Goal: Task Accomplishment & Management: Complete application form

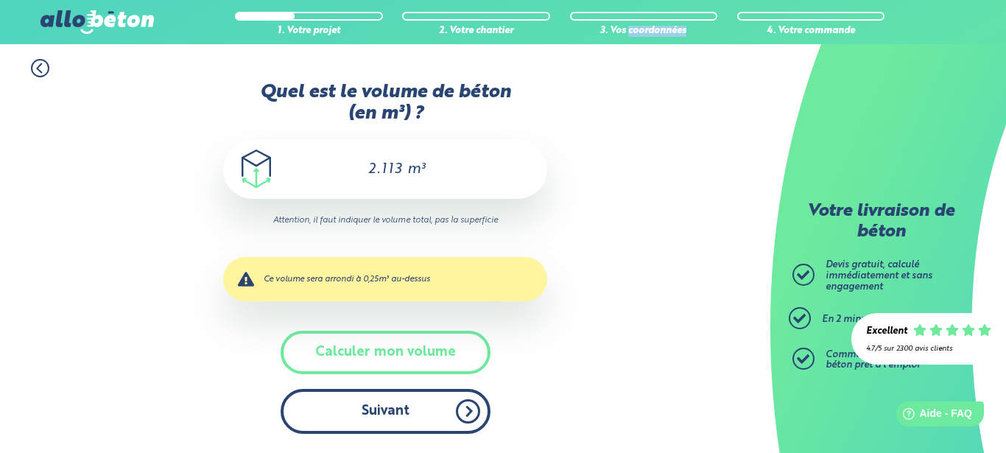
click at [448, 406] on button "Suivant" at bounding box center [386, 411] width 210 height 45
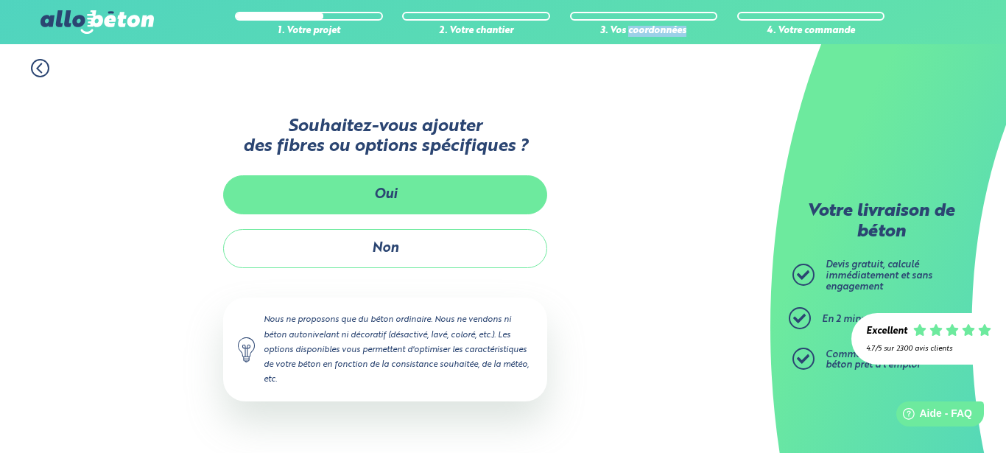
click at [436, 199] on button "Oui" at bounding box center [385, 194] width 324 height 39
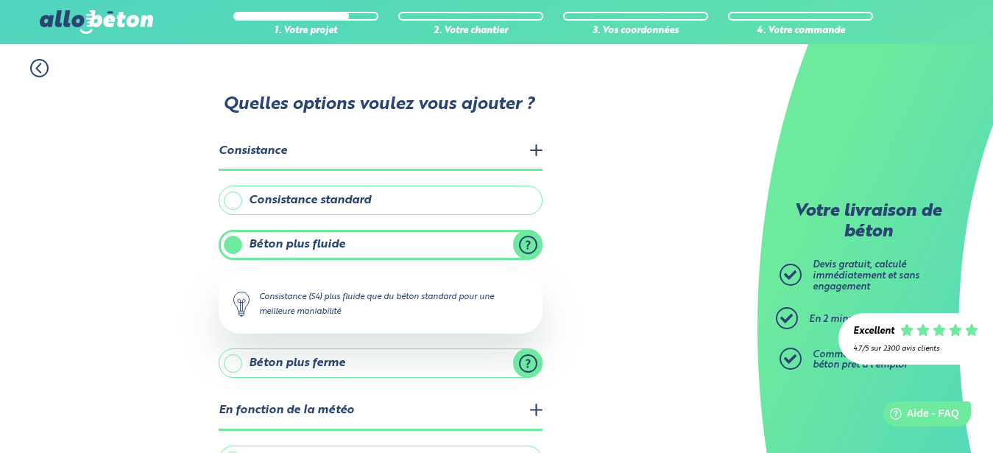
click at [278, 197] on label "Consistance standard" at bounding box center [381, 200] width 324 height 29
click at [0, 0] on input "Consistance standard" at bounding box center [0, 0] width 0 height 0
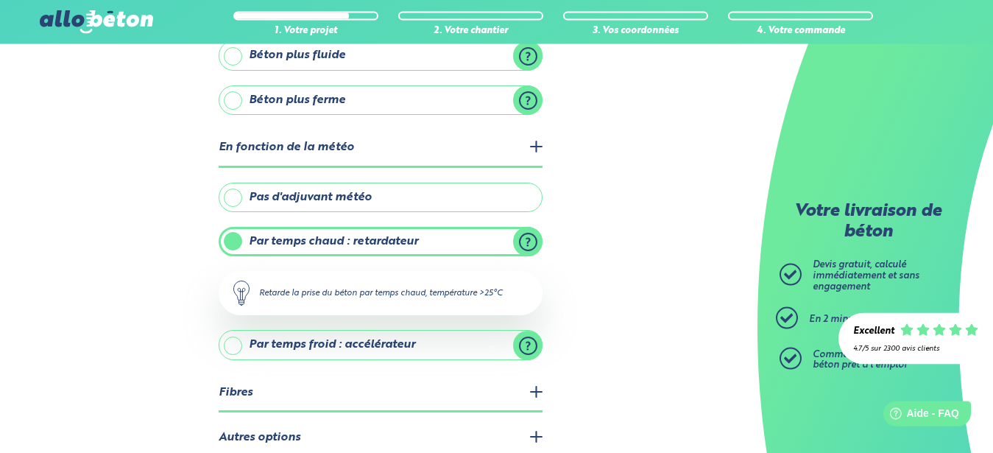
scroll to position [225, 0]
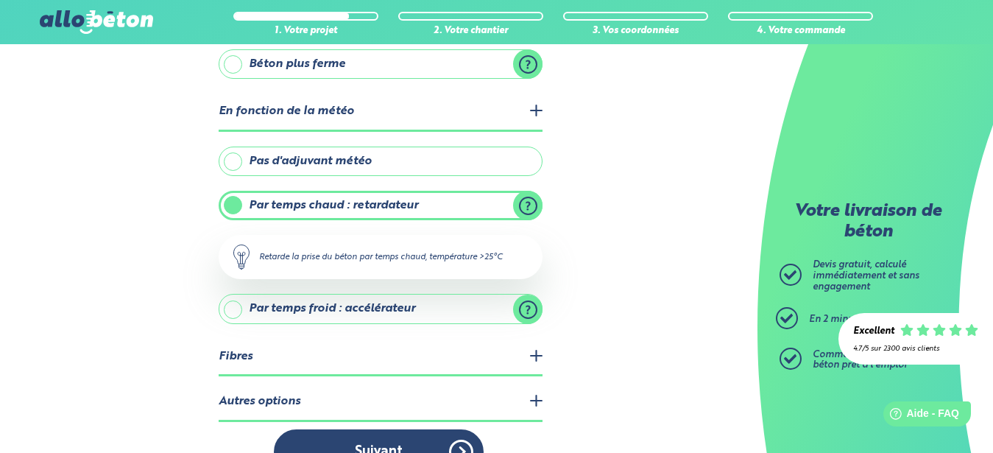
click at [237, 163] on label "Pas d'adjuvant météo" at bounding box center [381, 161] width 324 height 29
click at [235, 163] on label "Pas d'adjuvant météo" at bounding box center [381, 161] width 324 height 29
click at [0, 0] on input "Pas d'adjuvant météo" at bounding box center [0, 0] width 0 height 0
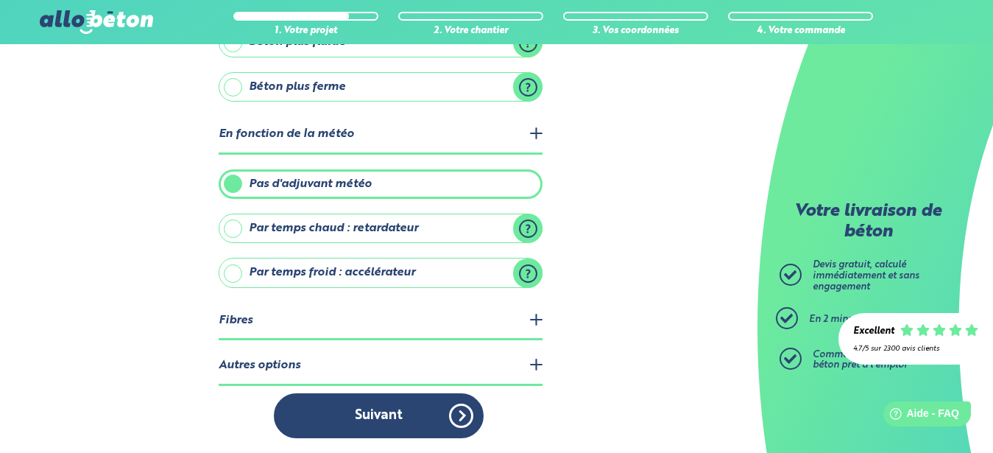
scroll to position [202, 0]
click at [536, 367] on legend "Autres options" at bounding box center [381, 367] width 324 height 38
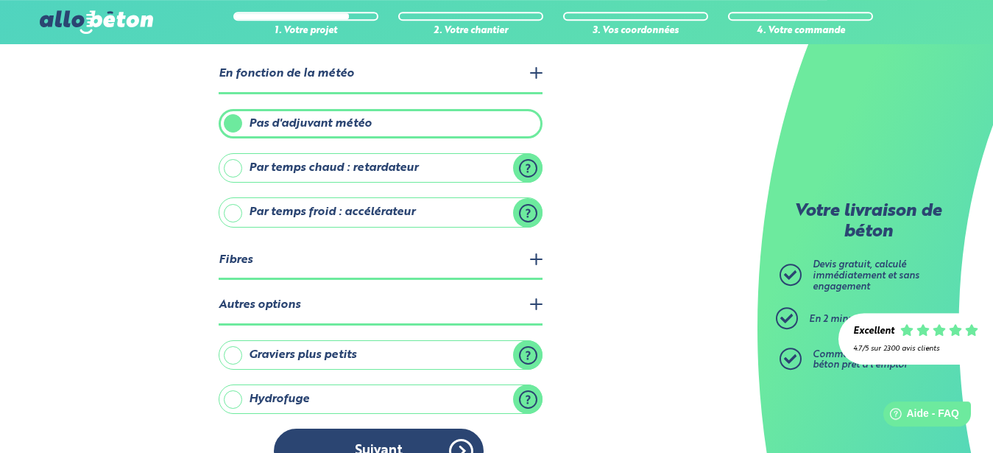
scroll to position [299, 0]
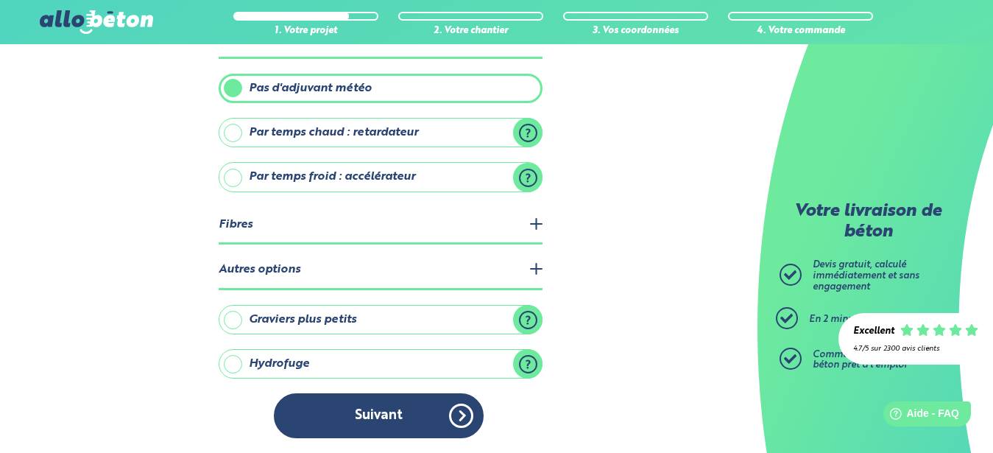
click at [446, 317] on label "Graviers plus petits" at bounding box center [381, 319] width 324 height 29
click at [0, 0] on input "Graviers plus petits" at bounding box center [0, 0] width 0 height 0
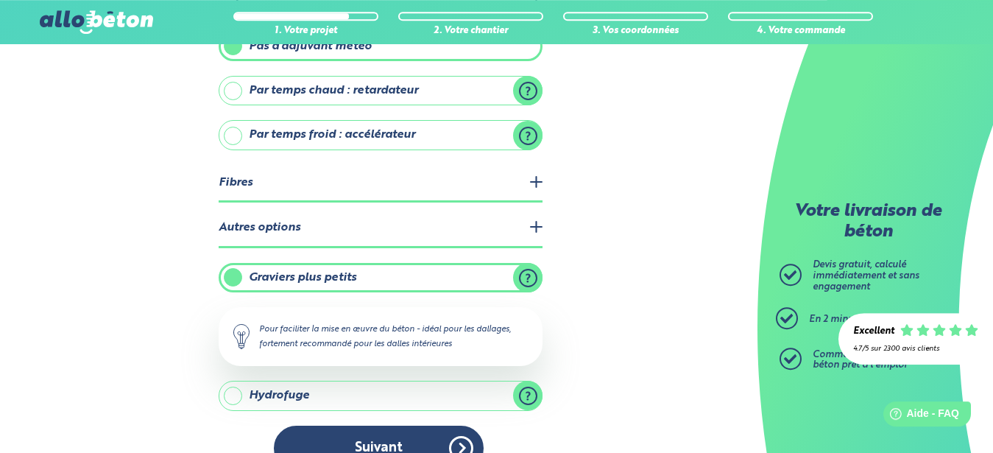
scroll to position [373, 0]
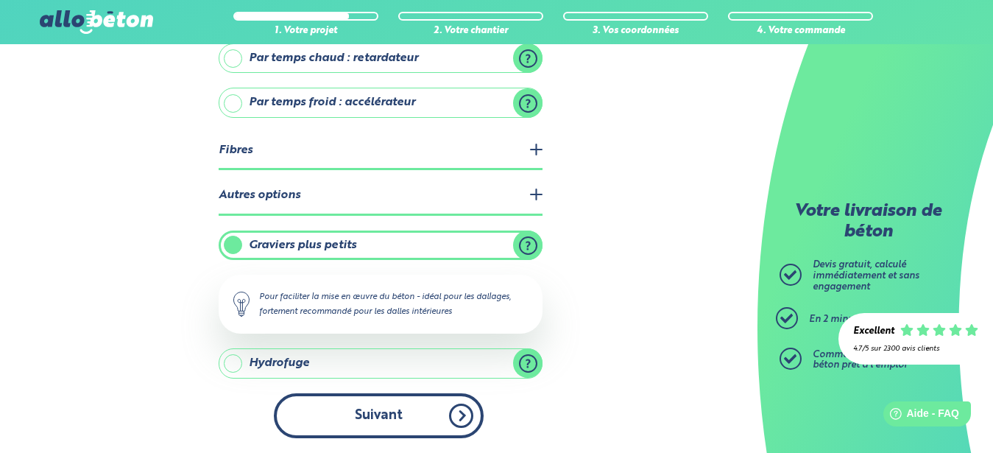
click at [415, 416] on button "Suivant" at bounding box center [379, 415] width 210 height 45
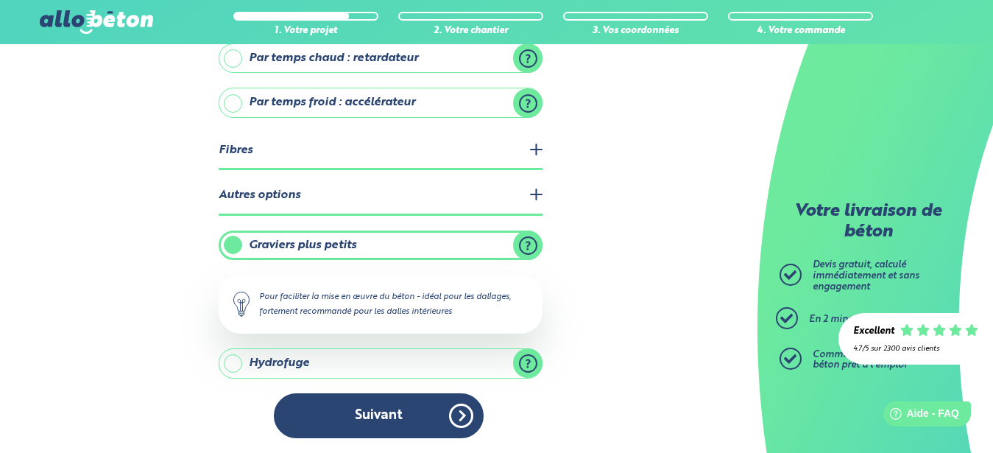
scroll to position [326, 0]
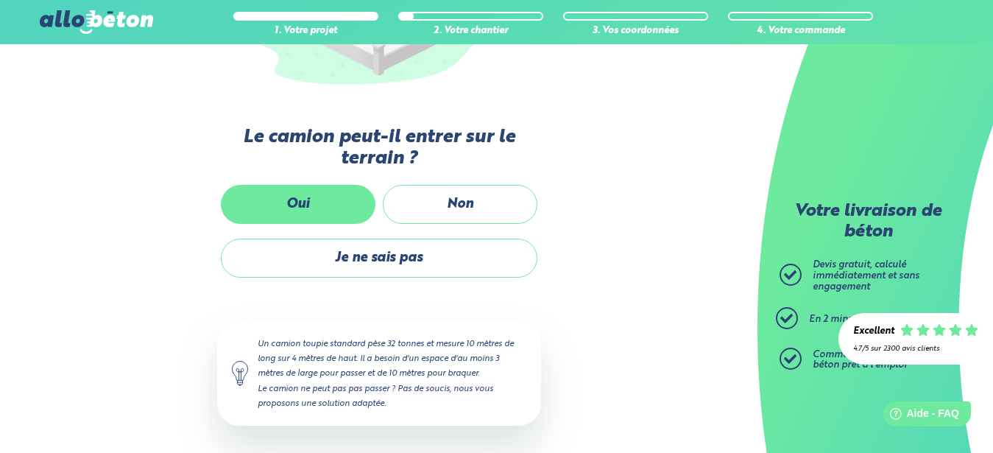
click at [312, 205] on label "Oui" at bounding box center [298, 204] width 155 height 39
click at [0, 0] on input "Oui" at bounding box center [0, 0] width 0 height 0
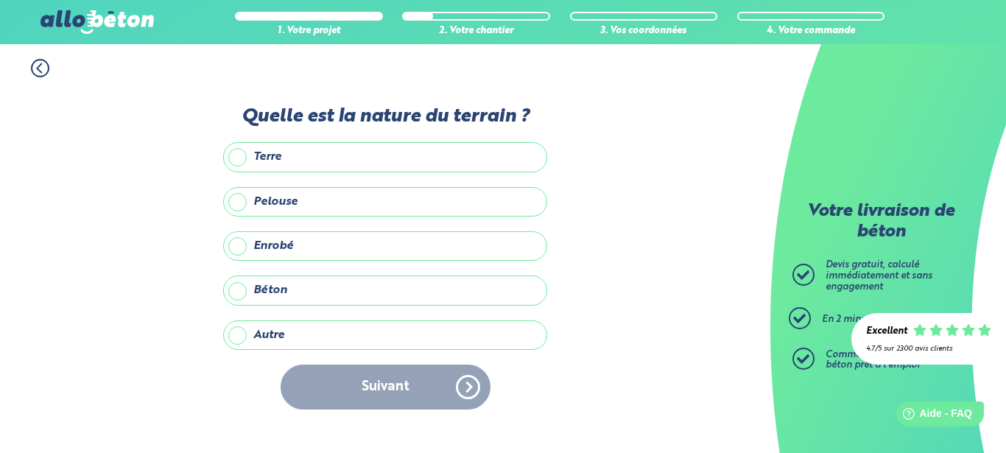
click at [242, 337] on label "Autre" at bounding box center [385, 334] width 324 height 29
click at [240, 149] on label "Terre" at bounding box center [385, 156] width 324 height 29
click at [0, 0] on input "Terre" at bounding box center [0, 0] width 0 height 0
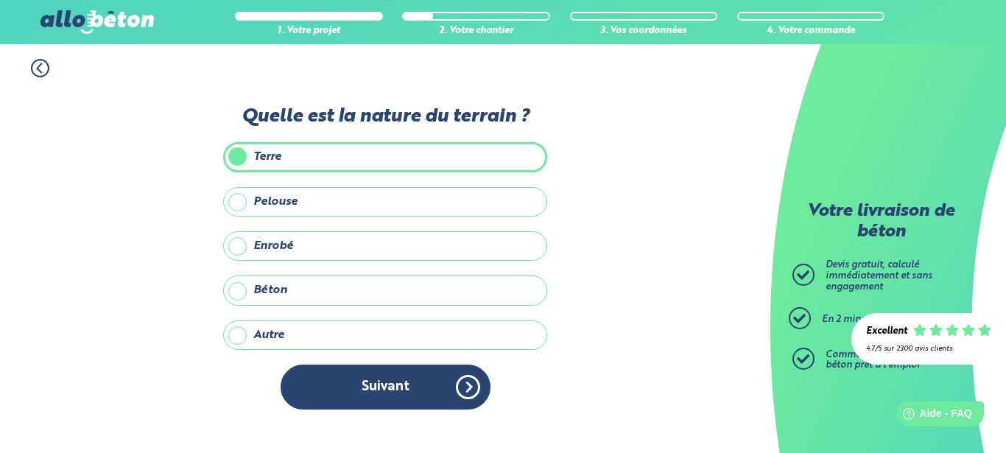
click at [243, 334] on label "Autre" at bounding box center [385, 334] width 324 height 29
click at [0, 0] on input "Autre" at bounding box center [0, 0] width 0 height 0
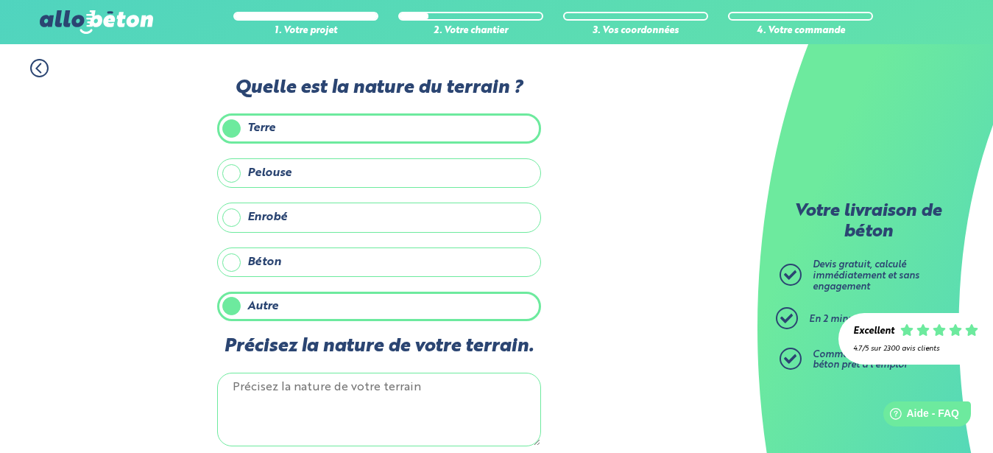
drag, startPoint x: 283, startPoint y: 384, endPoint x: 289, endPoint y: 370, distance: 15.5
click at [285, 381] on textarea "Précisez la nature de votre terrain." at bounding box center [379, 410] width 324 height 74
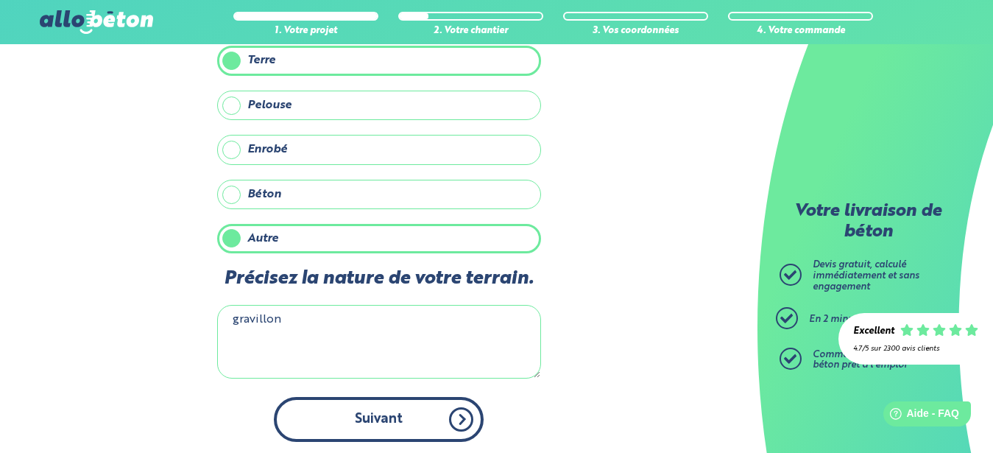
type textarea "gravillon"
click at [390, 423] on button "Suivant" at bounding box center [379, 419] width 210 height 45
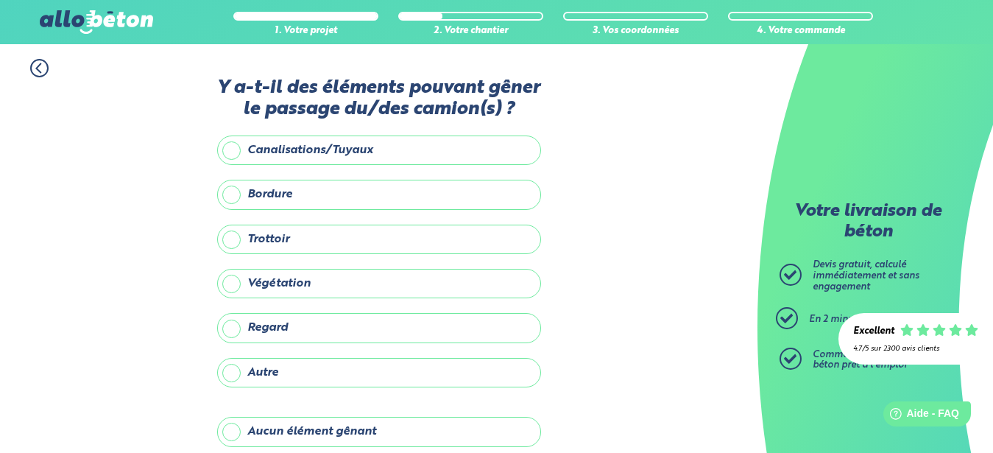
scroll to position [68, 0]
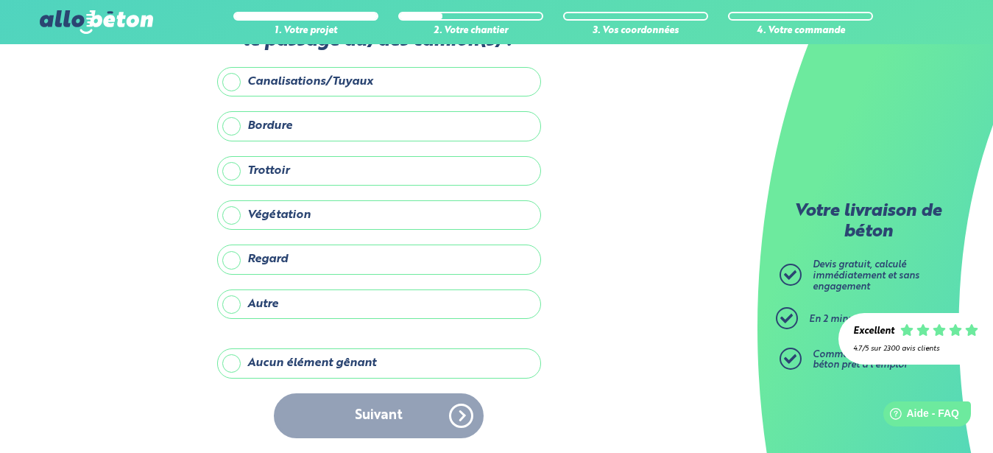
click at [395, 417] on div "Suivant" at bounding box center [379, 415] width 324 height 45
click at [236, 303] on label "Autre" at bounding box center [379, 303] width 324 height 29
click at [0, 0] on input "Autre" at bounding box center [0, 0] width 0 height 0
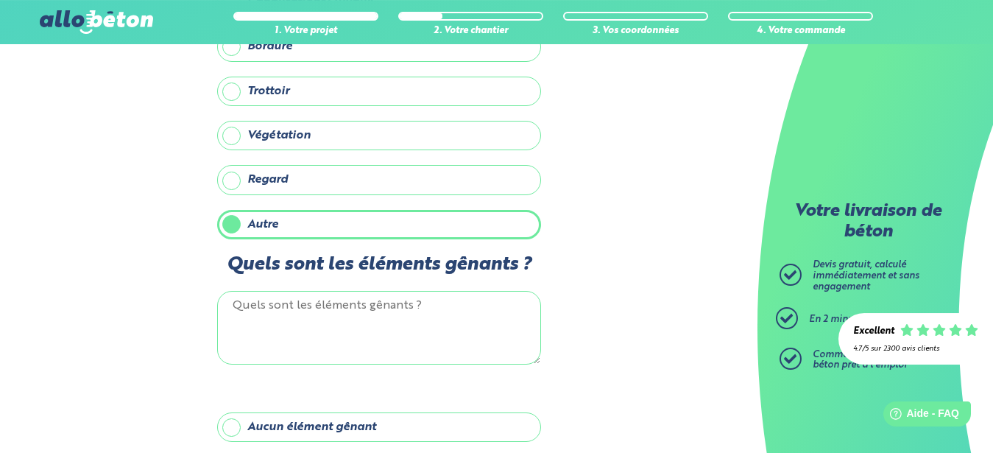
scroll to position [208, 0]
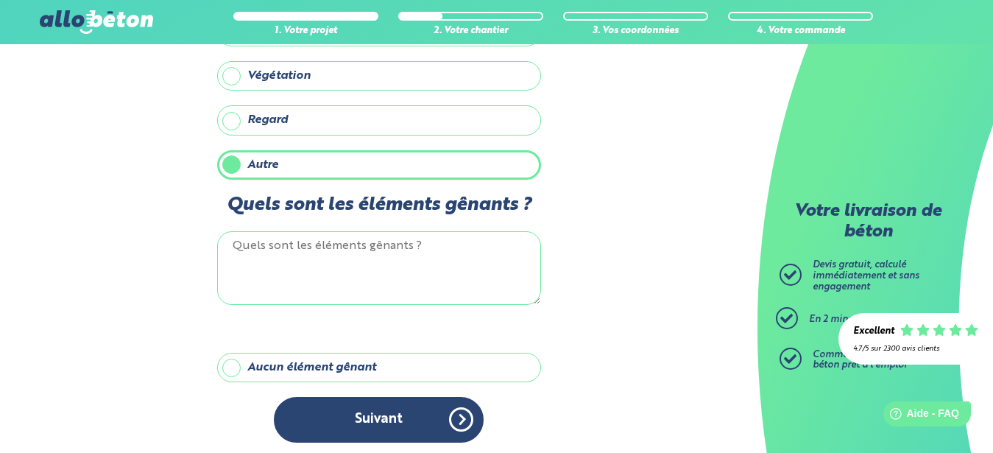
click at [295, 268] on textarea "Quels sont les éléments gênants ?" at bounding box center [379, 268] width 324 height 74
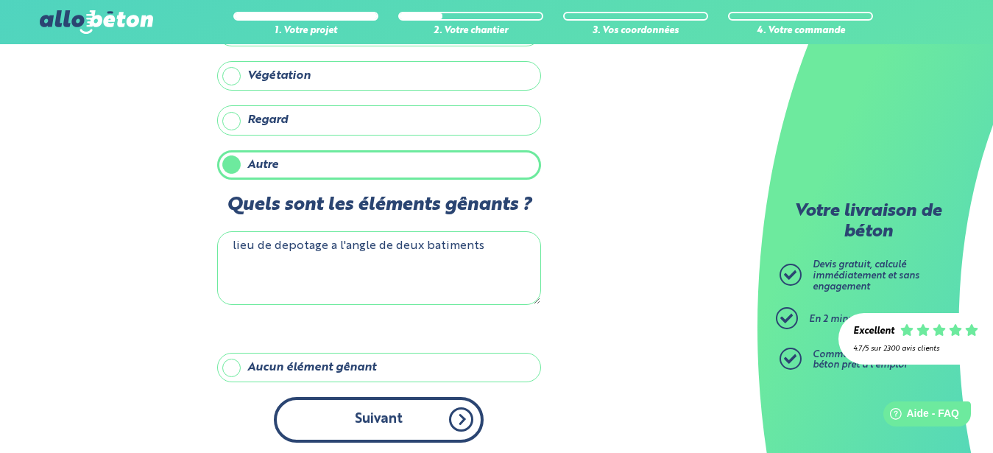
type textarea "lieu de depotage a l'angle de deux batiments"
click at [406, 417] on button "Suivant" at bounding box center [379, 419] width 210 height 45
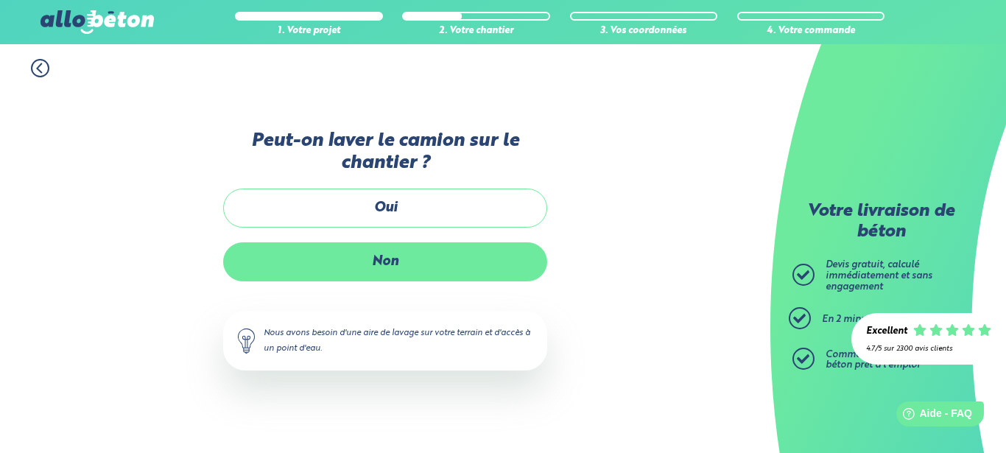
click at [402, 264] on label "Non" at bounding box center [385, 261] width 324 height 39
click at [0, 0] on input "Non" at bounding box center [0, 0] width 0 height 0
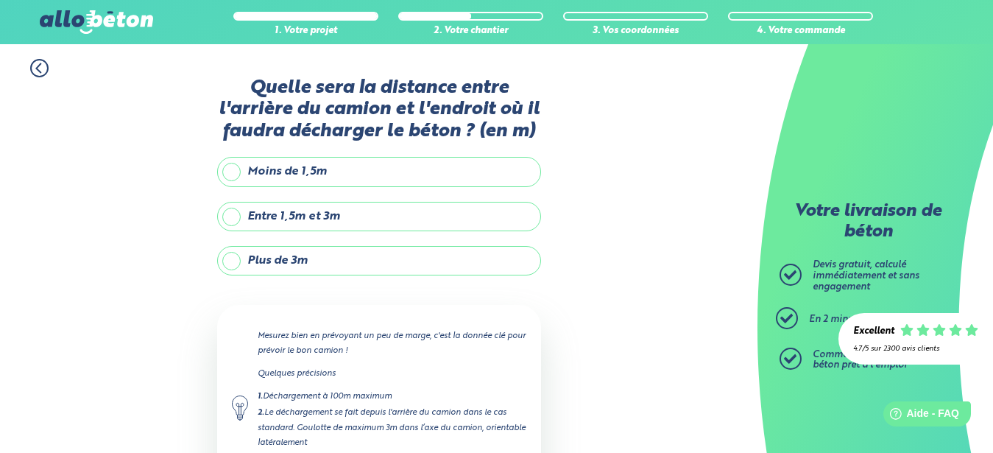
click at [228, 216] on label "Entre 1,5m et 3m" at bounding box center [379, 216] width 324 height 29
click at [0, 0] on input "Entre 1,5m et 3m" at bounding box center [0, 0] width 0 height 0
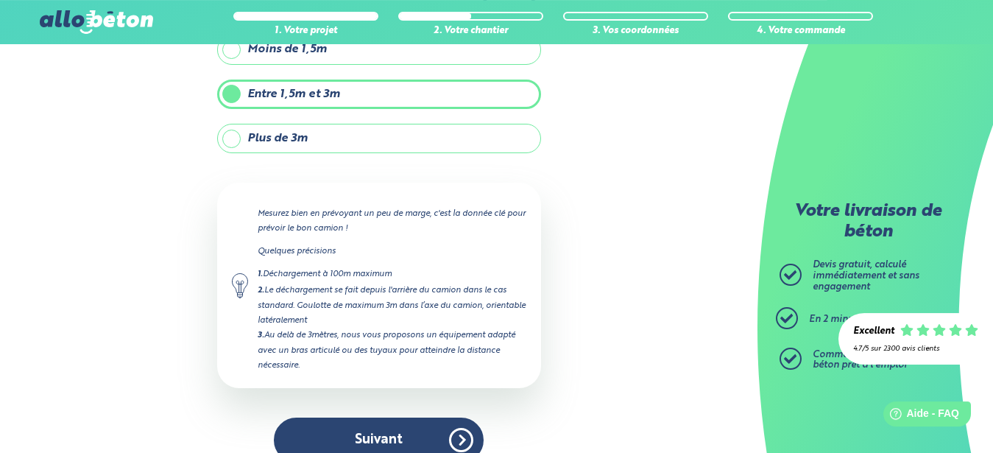
scroll to position [145, 0]
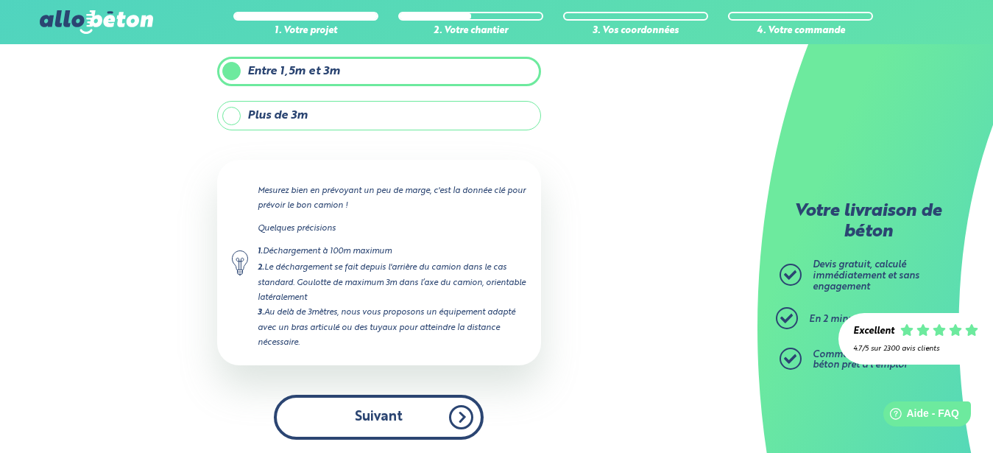
click at [418, 416] on button "Suivant" at bounding box center [379, 417] width 210 height 45
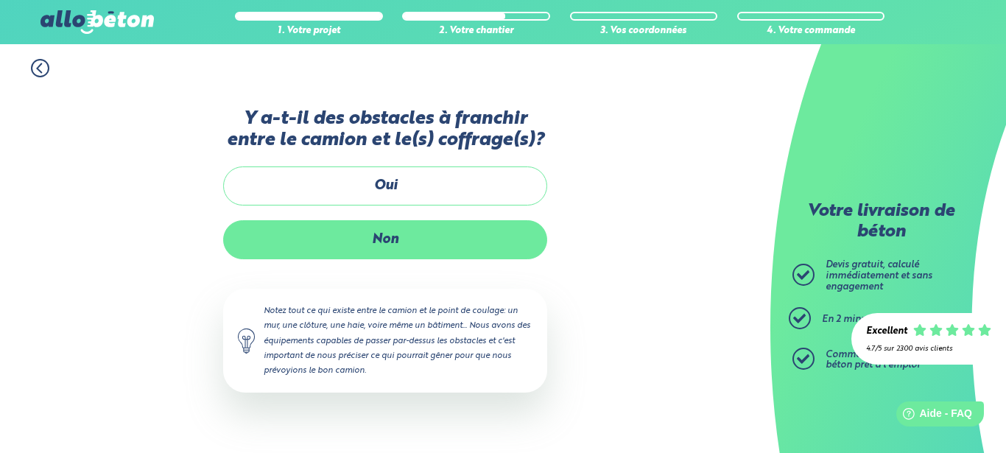
drag, startPoint x: 400, startPoint y: 244, endPoint x: 406, endPoint y: 250, distance: 8.3
click at [405, 245] on label "Non" at bounding box center [385, 239] width 324 height 39
click at [407, 245] on label "Non" at bounding box center [385, 239] width 324 height 39
click at [0, 0] on input "Non" at bounding box center [0, 0] width 0 height 0
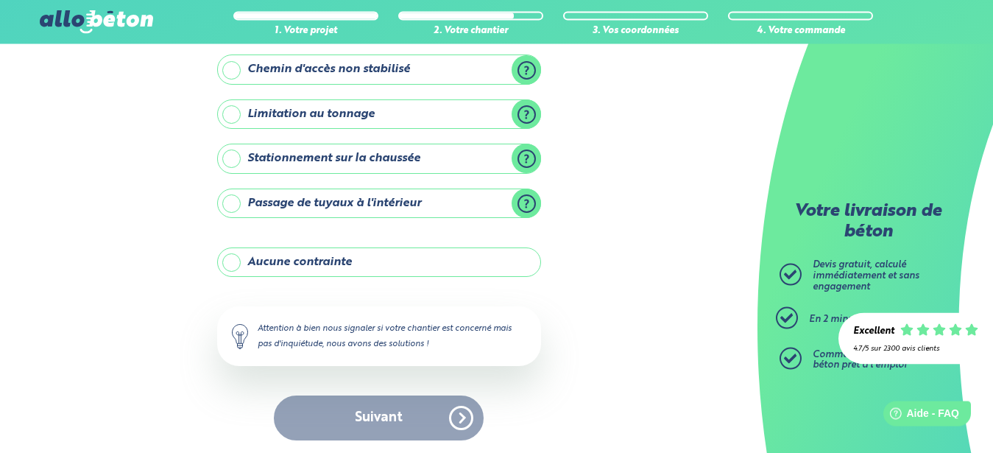
scroll to position [230, 0]
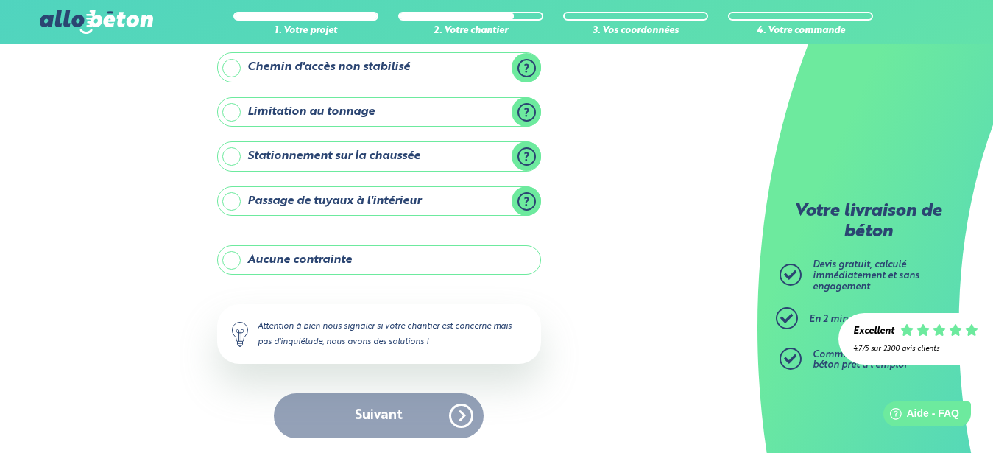
click at [418, 415] on div "Suivant" at bounding box center [379, 415] width 324 height 45
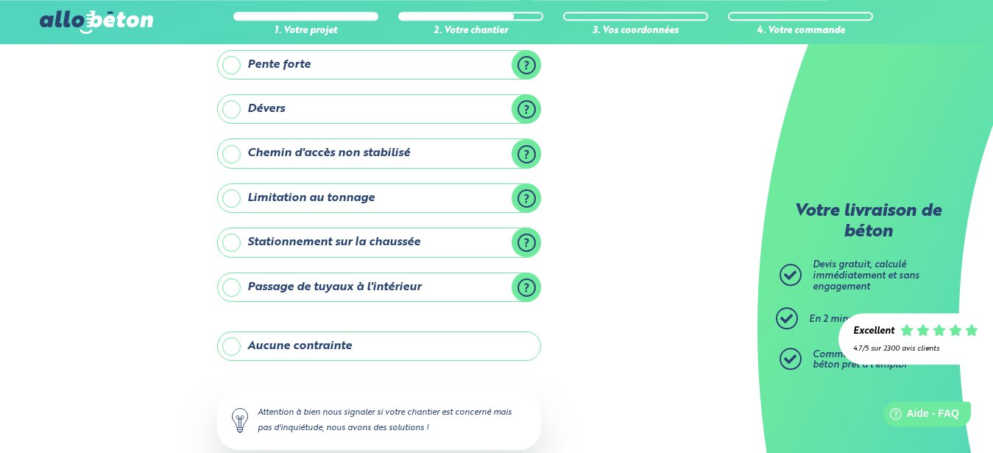
scroll to position [80, 0]
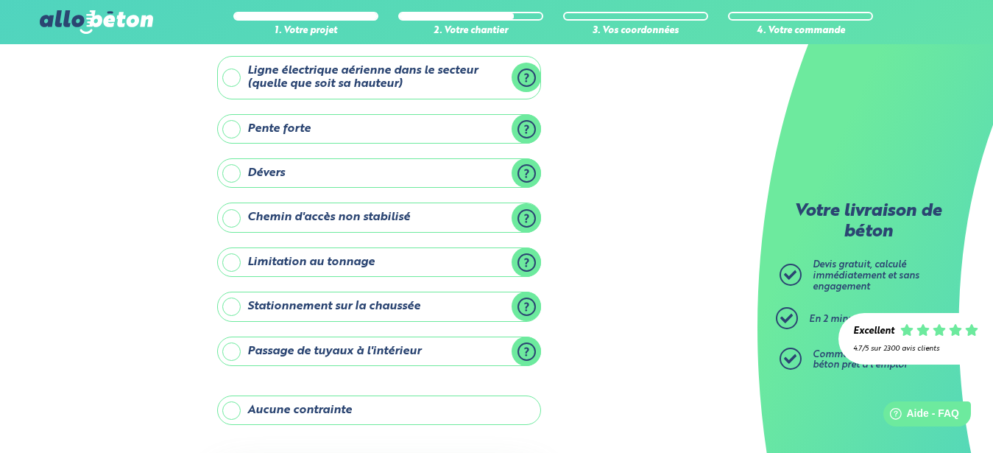
click at [235, 405] on label "Aucune contrainte" at bounding box center [379, 409] width 324 height 29
click at [236, 411] on label "Aucune contrainte" at bounding box center [379, 409] width 324 height 29
click at [0, 0] on input "Aucune contrainte" at bounding box center [0, 0] width 0 height 0
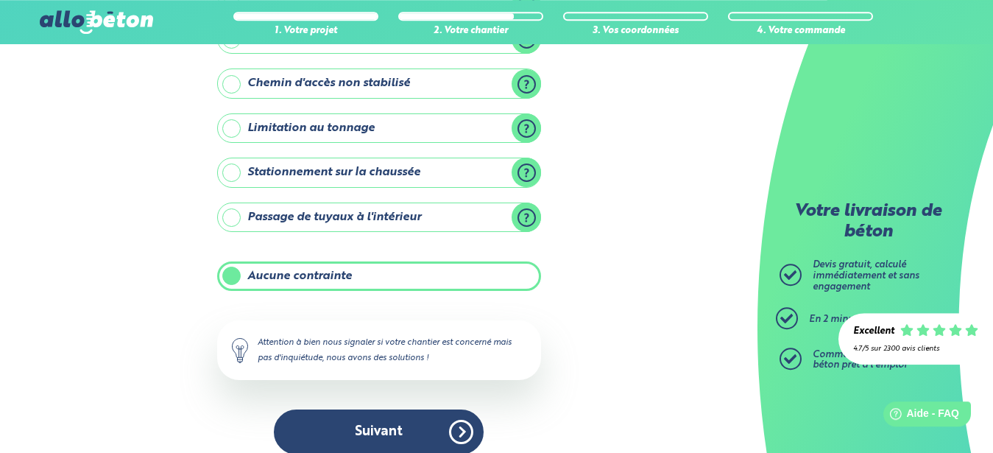
scroll to position [230, 0]
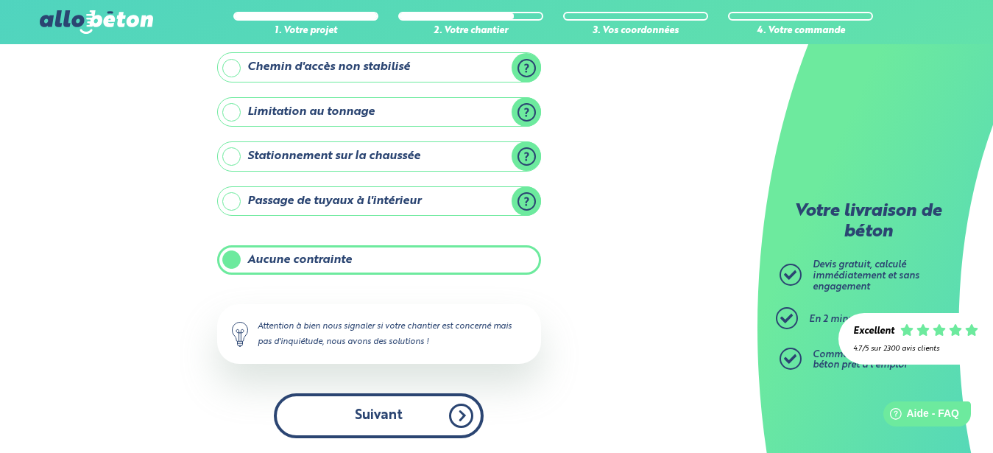
click at [412, 423] on button "Suivant" at bounding box center [379, 415] width 210 height 45
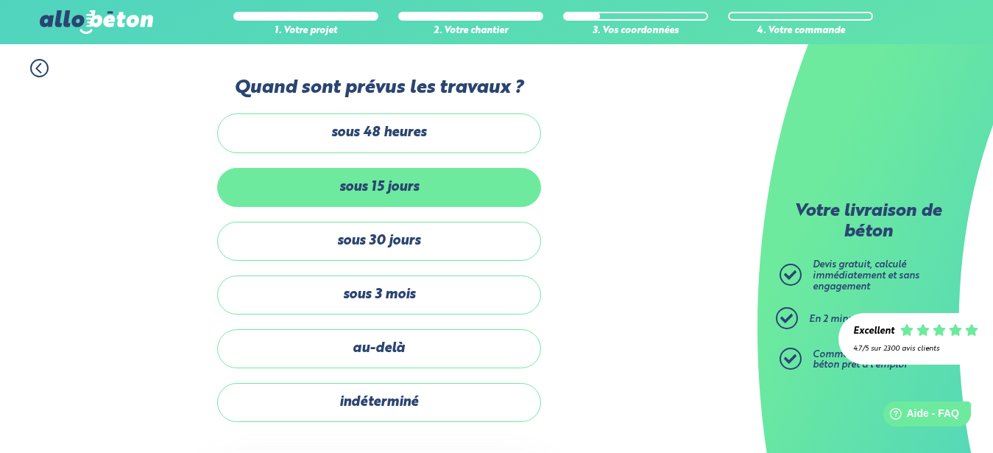
click at [415, 186] on label "sous 15 jours" at bounding box center [379, 187] width 324 height 39
click at [0, 0] on input "sous 15 jours" at bounding box center [0, 0] width 0 height 0
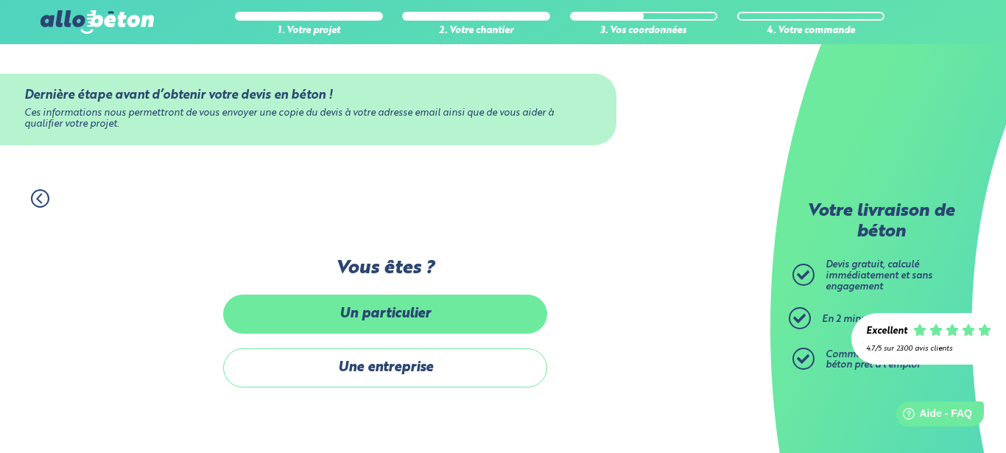
click at [406, 314] on label "Un particulier" at bounding box center [385, 314] width 324 height 39
click at [0, 0] on input "Un particulier" at bounding box center [0, 0] width 0 height 0
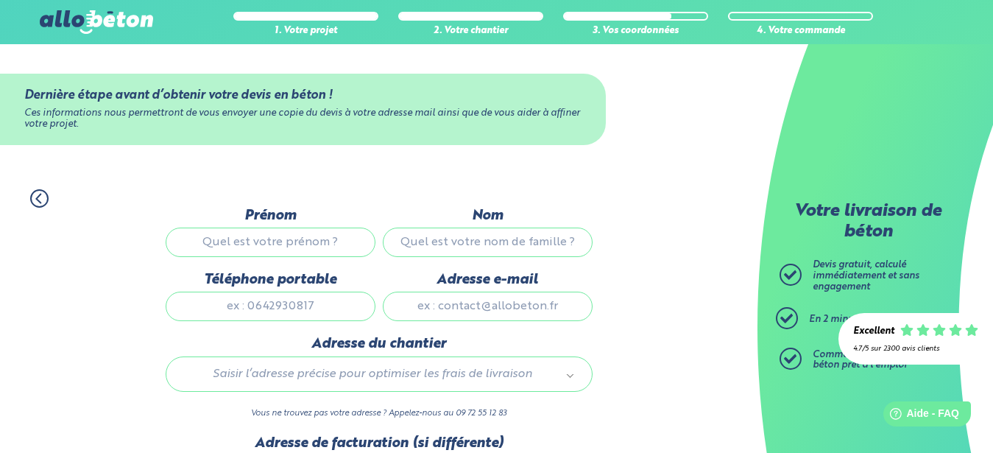
click at [308, 250] on input "Prénom" at bounding box center [271, 242] width 210 height 29
type input "Pascal"
click at [392, 246] on input "Nom" at bounding box center [488, 242] width 210 height 29
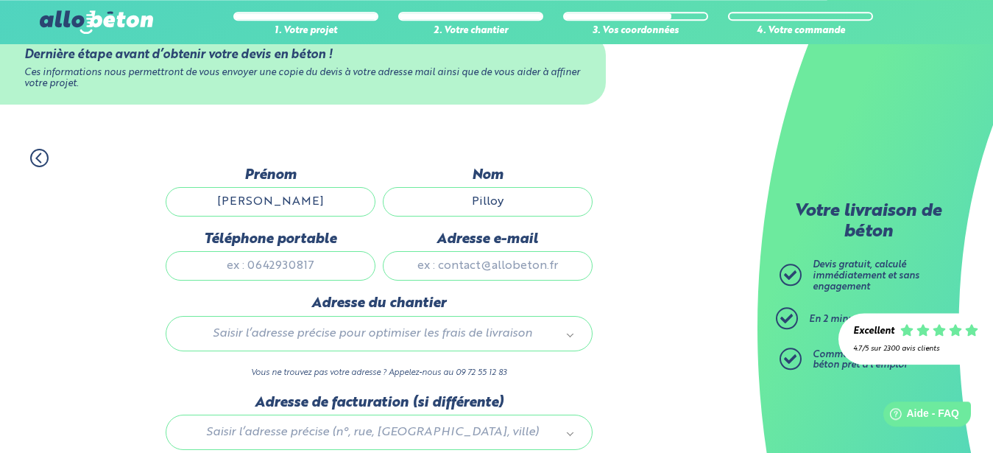
scroll to position [75, 0]
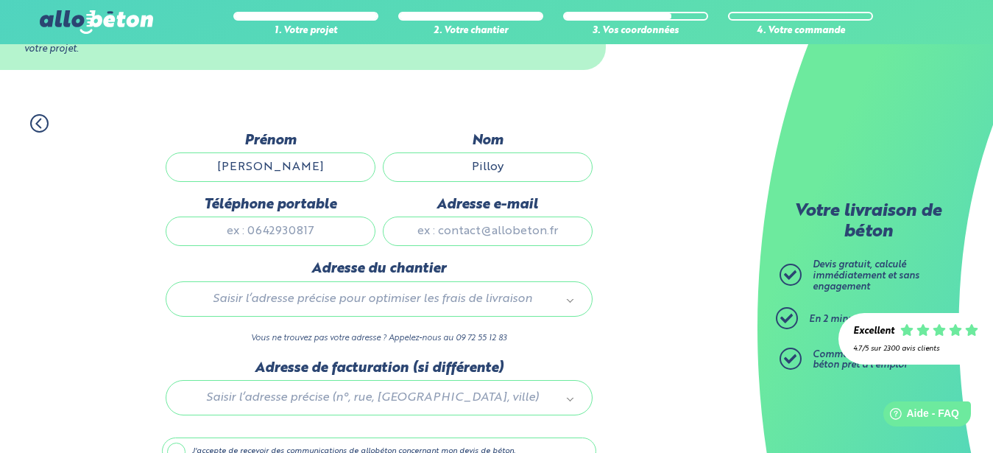
type input "Pilloy"
click at [291, 233] on input "Téléphone portable" at bounding box center [271, 230] width 210 height 29
type input "0681514425"
click at [416, 245] on input "Adresse e-mail" at bounding box center [488, 230] width 210 height 29
type input "ppilloy35@gmail.com"
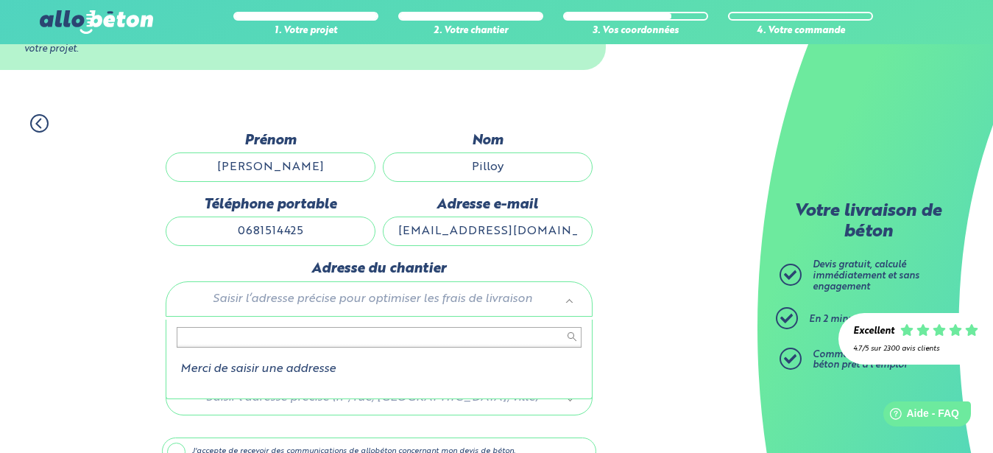
click at [348, 311] on body "09 72 55 12 83 Conseils et Appel Gratuits nos produits le béton prêt à l'emploi…" at bounding box center [496, 228] width 993 height 607
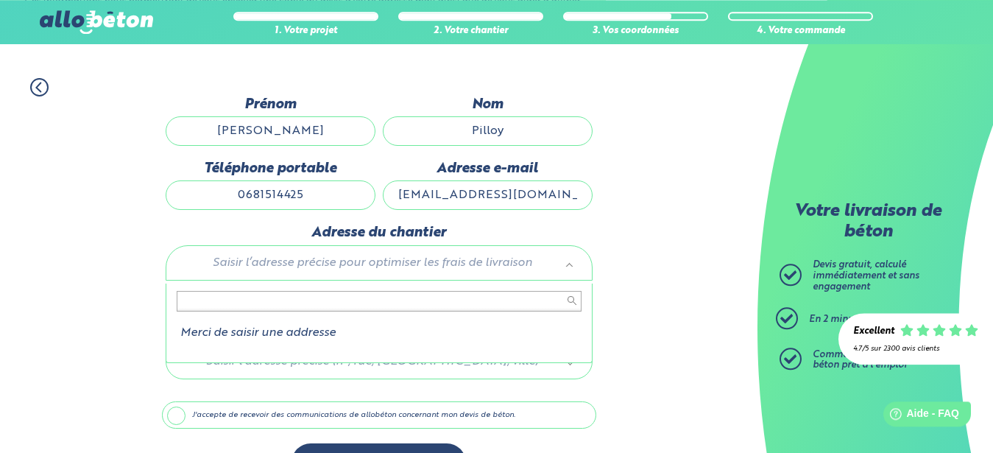
scroll to position [150, 0]
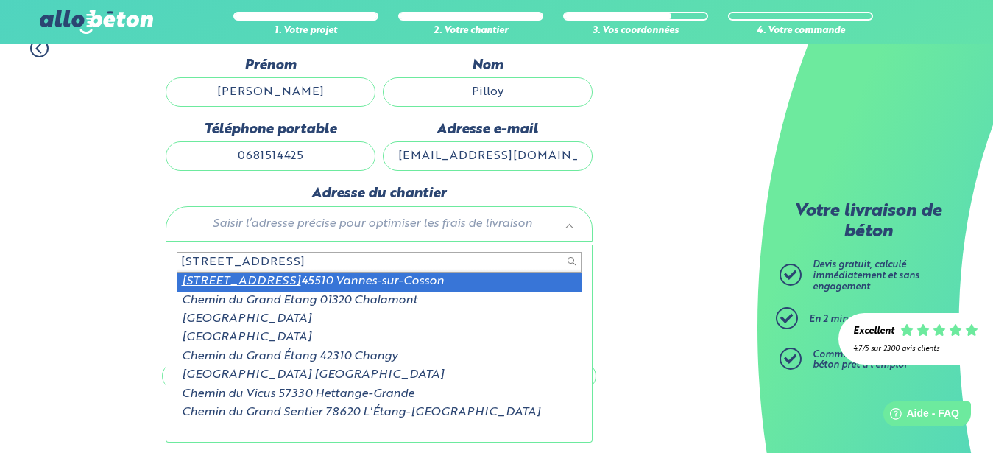
type input "42 chemin du grand etang"
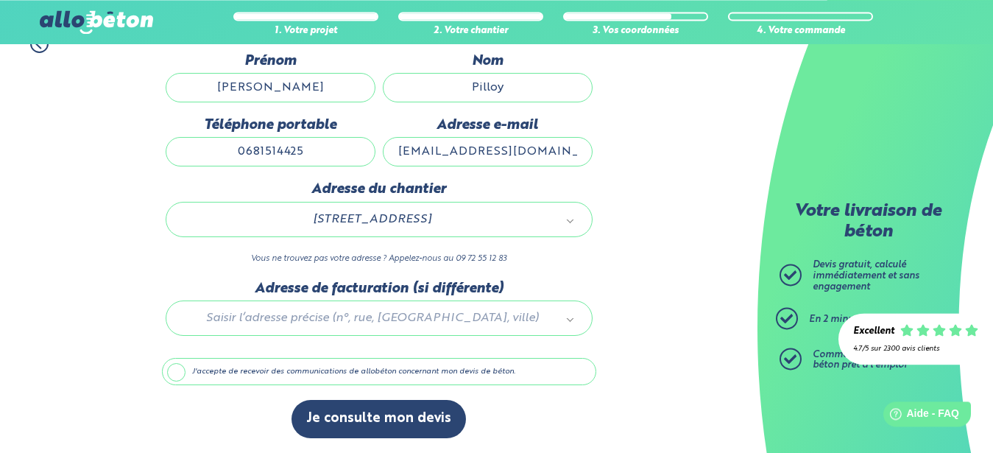
scroll to position [161, 0]
click at [175, 373] on label "J'accepte de recevoir des communications de allobéton concernant mon devis de b…" at bounding box center [379, 372] width 434 height 28
click at [0, 0] on input "J'accepte de recevoir des communications de allobéton concernant mon devis de b…" at bounding box center [0, 0] width 0 height 0
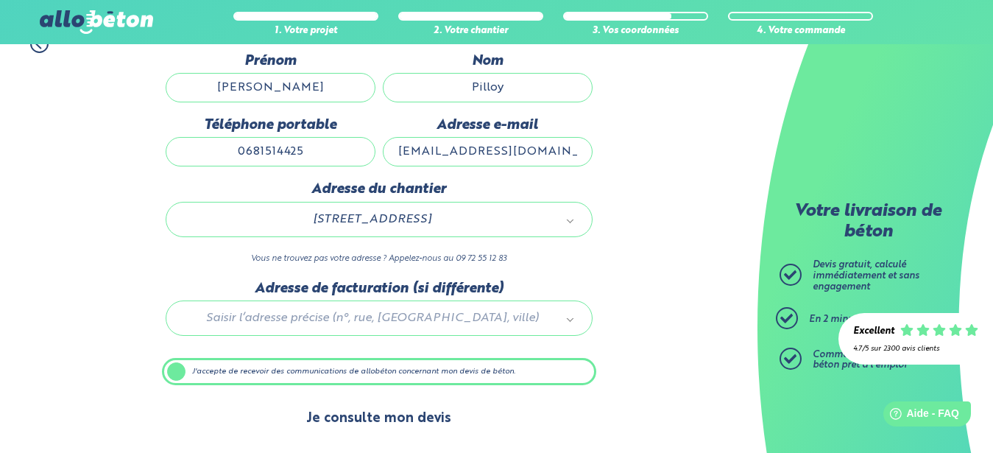
click at [351, 418] on button "Je consulte mon devis" at bounding box center [379, 419] width 175 height 38
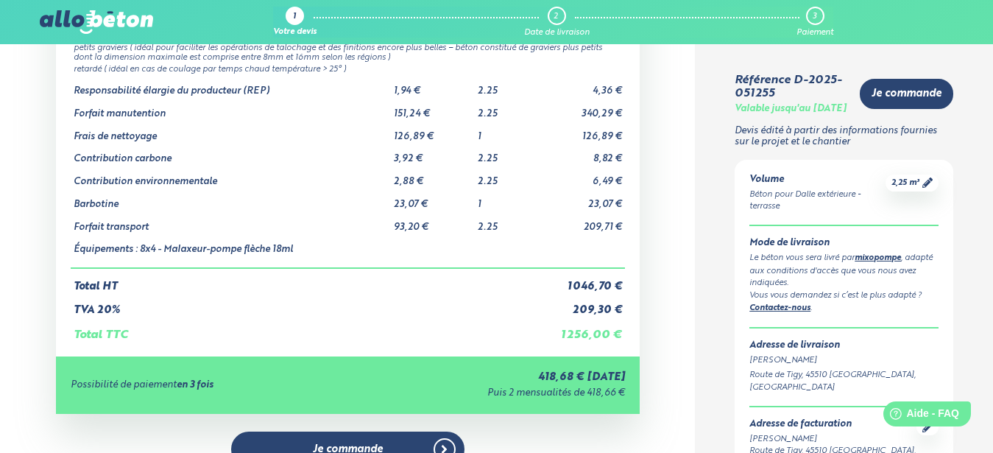
scroll to position [75, 0]
